Goal: Communication & Community: Participate in discussion

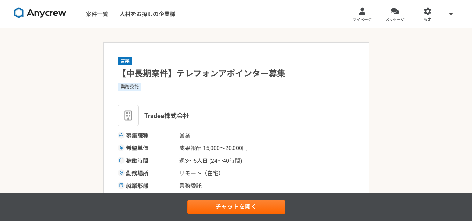
click at [54, 13] on img at bounding box center [40, 12] width 52 height 11
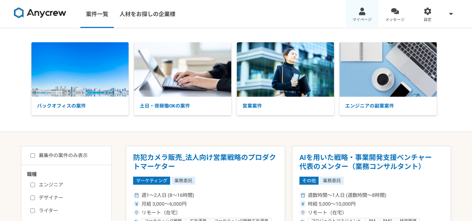
click at [358, 11] on div at bounding box center [362, 11] width 8 height 8
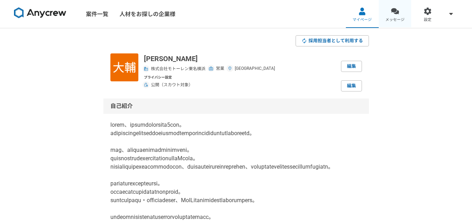
click at [393, 12] on div at bounding box center [395, 11] width 8 height 8
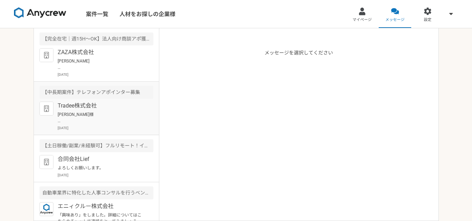
click at [100, 103] on article "【中長期案件】テレフォンアポインター募集 Tradee株式会社 [PERSON_NAME]様 ご連絡頂きありがとうございます。 当日はよろしくお願いいたします…" at bounding box center [96, 108] width 125 height 53
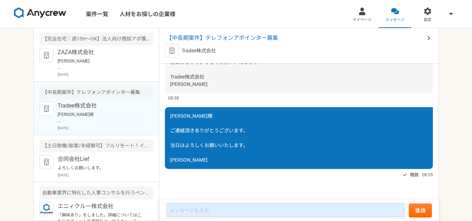
scroll to position [694, 0]
